Goal: Find specific page/section: Find specific page/section

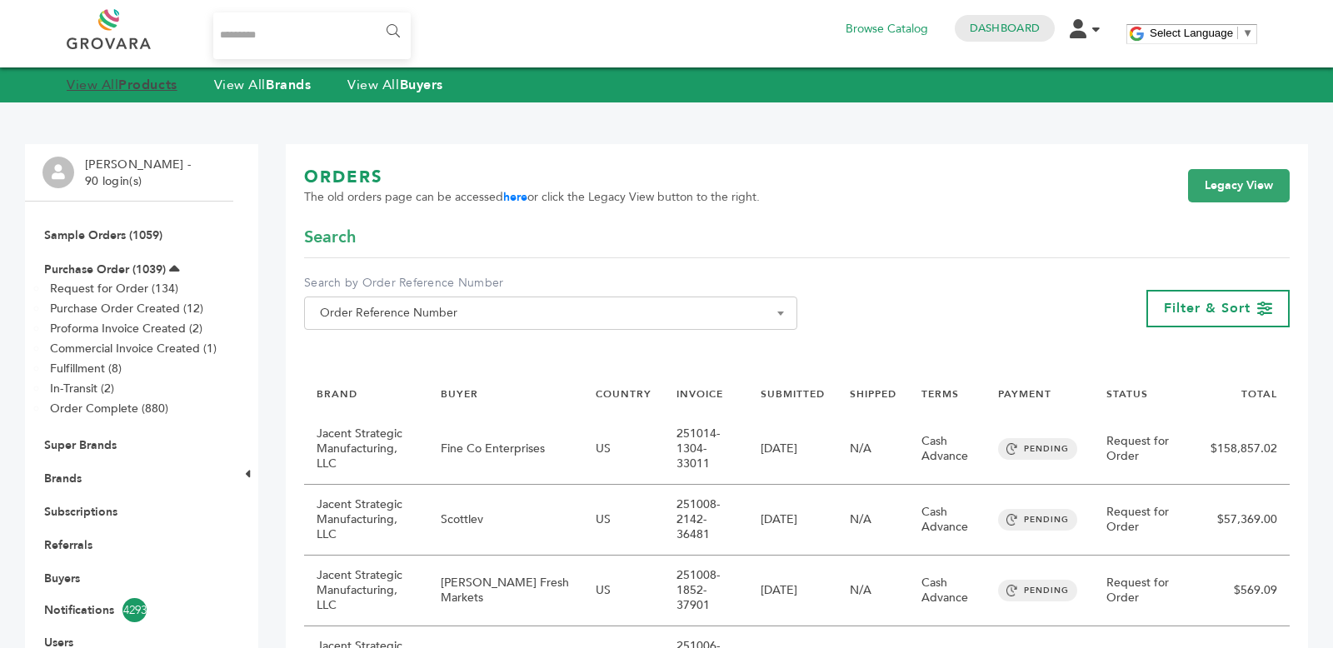
click at [128, 81] on strong "Products" at bounding box center [147, 85] width 58 height 18
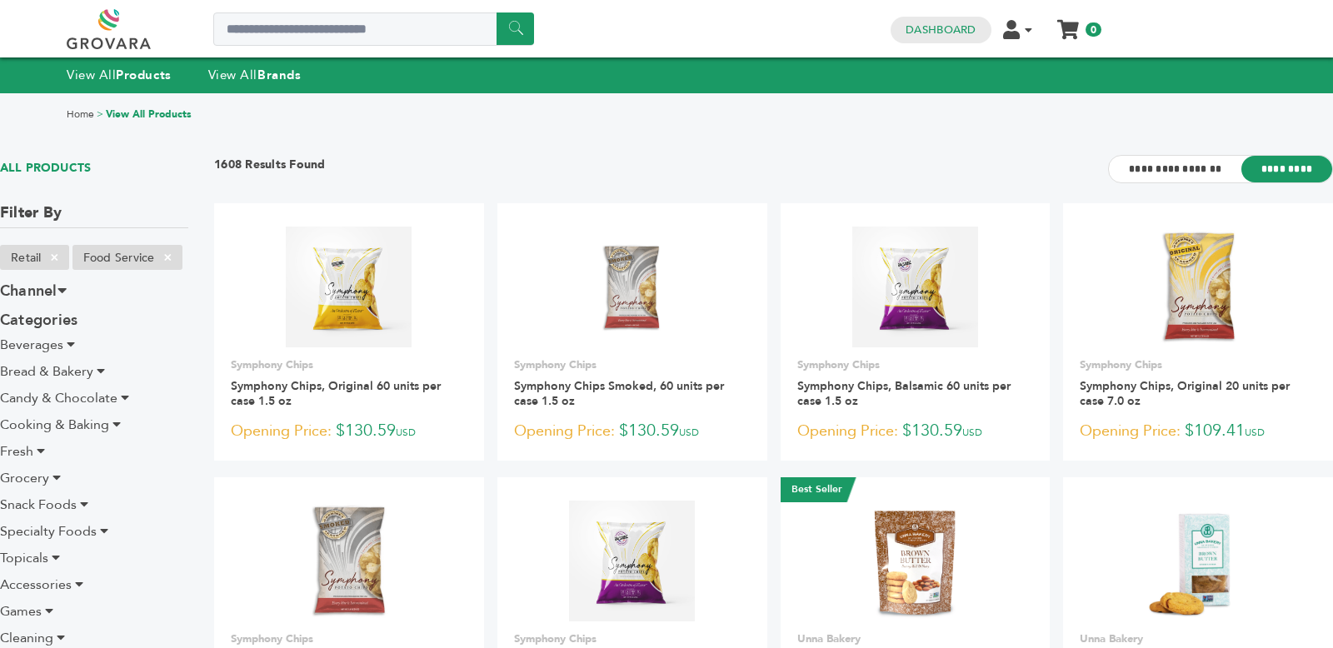
click at [108, 26] on link at bounding box center [128, 29] width 122 height 40
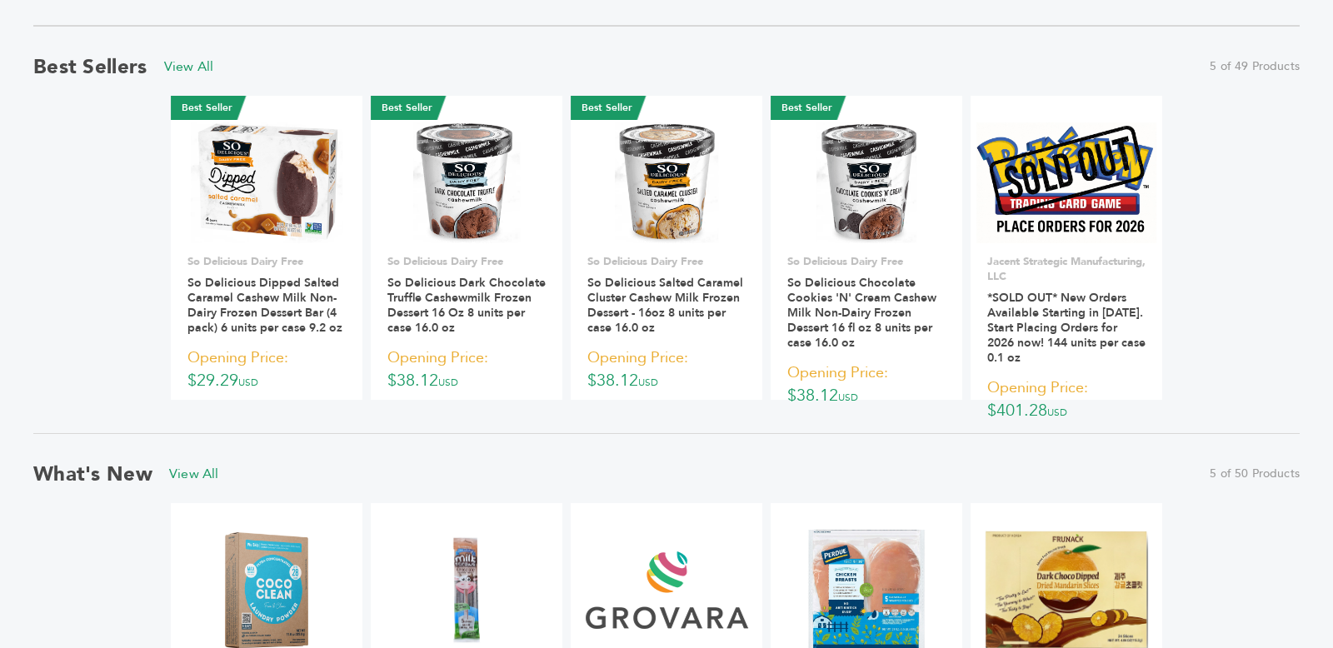
scroll to position [1150, 0]
